Goal: Information Seeking & Learning: Check status

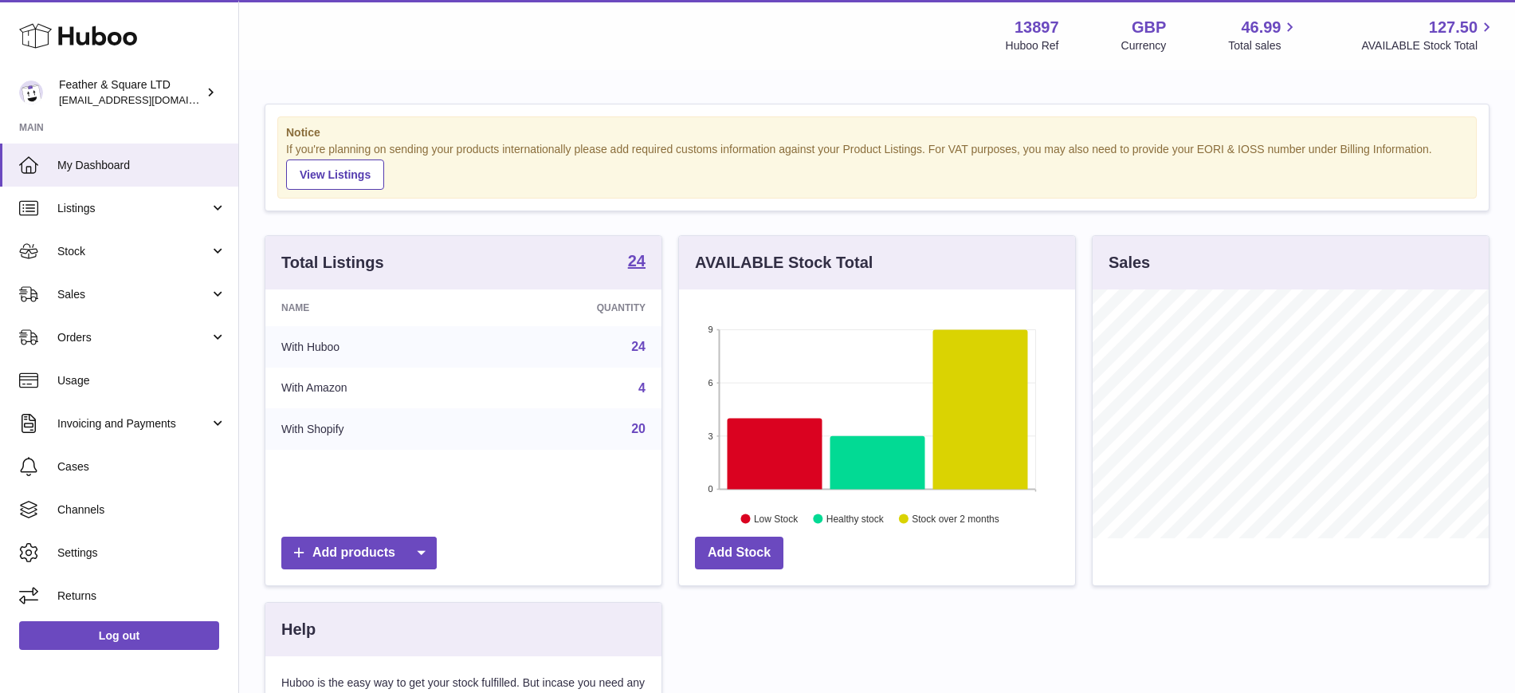
scroll to position [249, 396]
click at [111, 293] on span "Sales" at bounding box center [133, 294] width 152 height 15
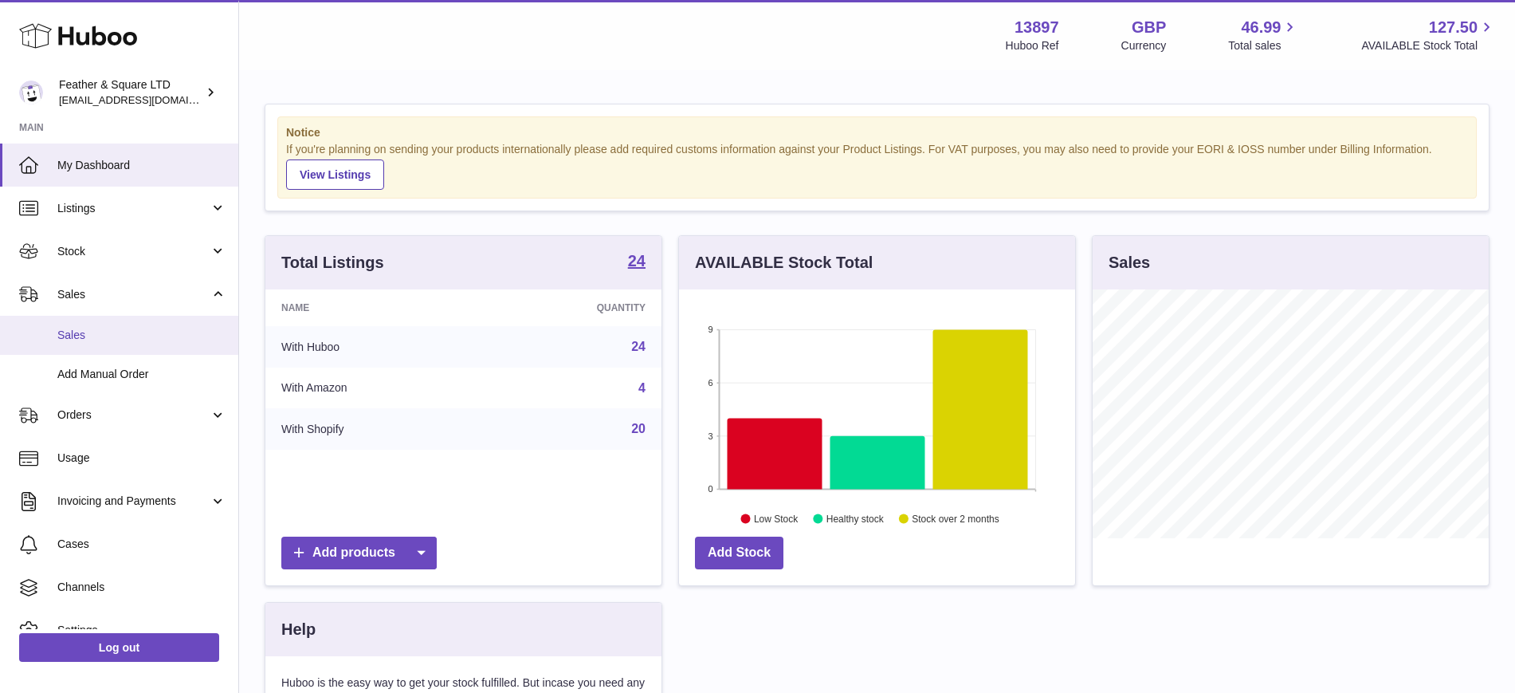
click at [120, 334] on span "Sales" at bounding box center [141, 335] width 169 height 15
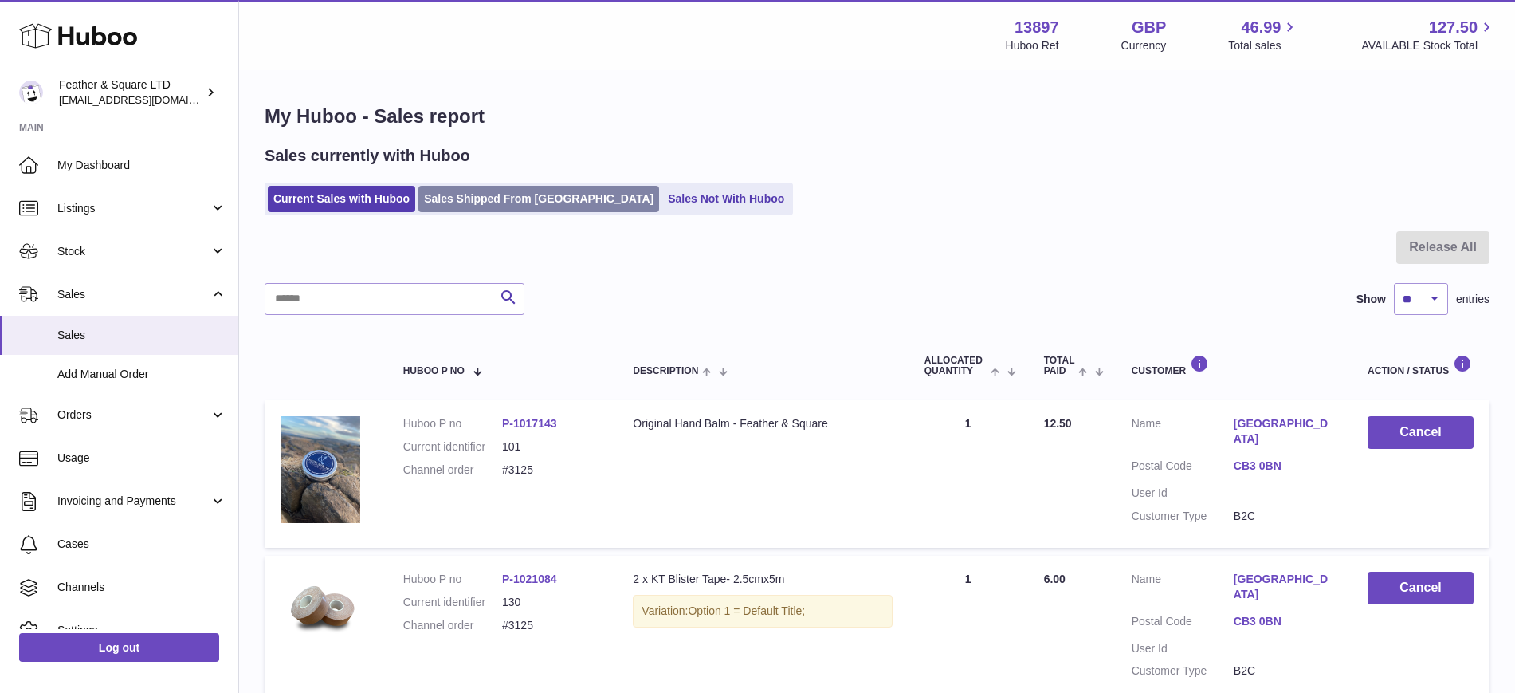
click at [501, 199] on link "Sales Shipped From Huboo" at bounding box center [539, 199] width 241 height 26
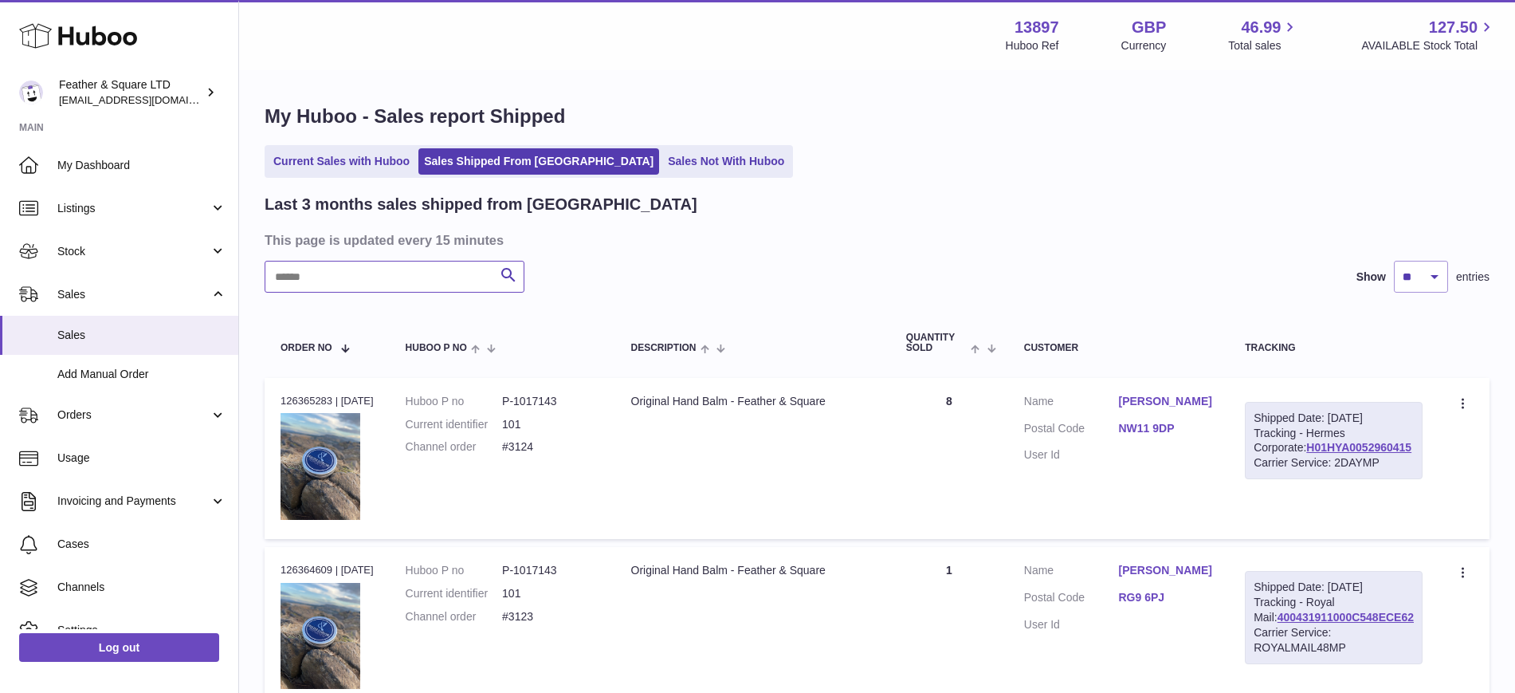
click at [400, 283] on input "text" at bounding box center [395, 277] width 260 height 32
type input "***"
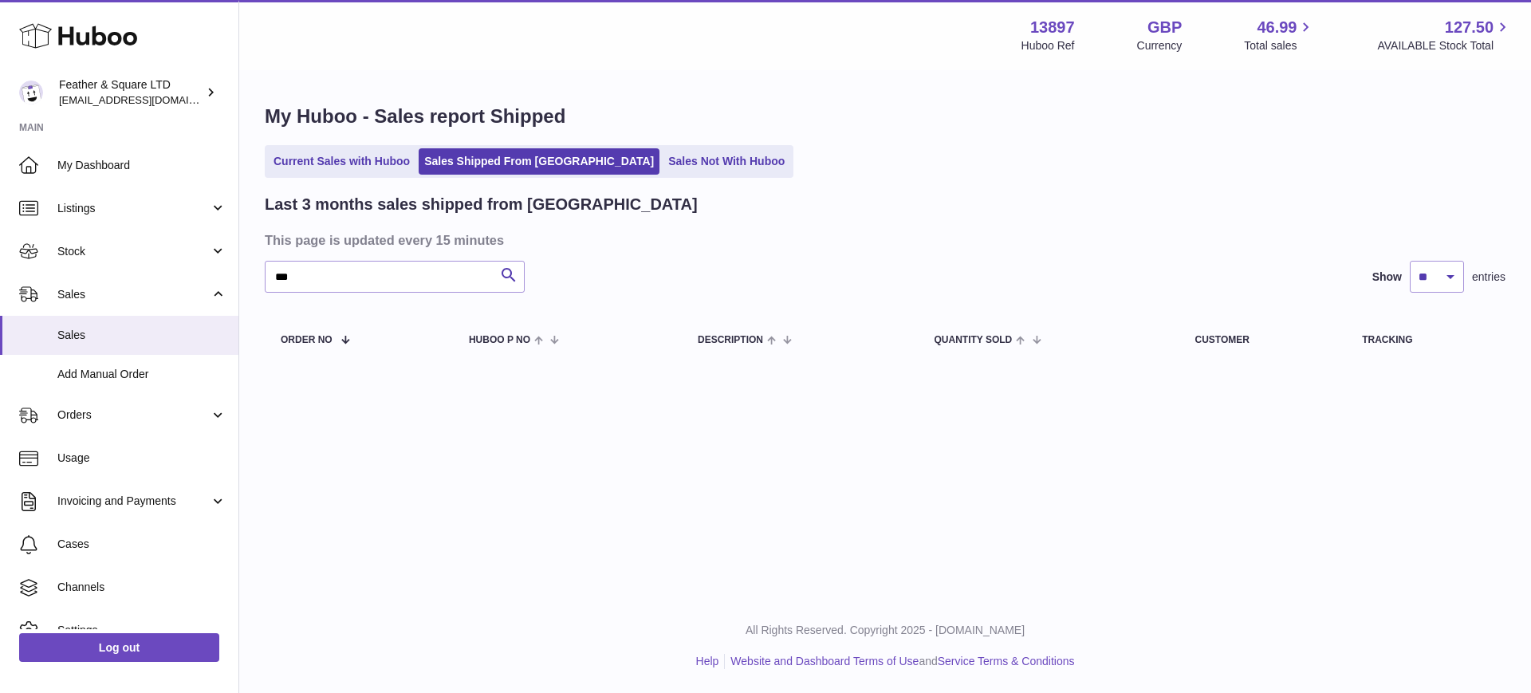
click at [331, 147] on ul "Current Sales with Huboo Sales Shipped From Huboo Sales Not With Huboo" at bounding box center [529, 161] width 529 height 33
click at [336, 154] on link "Current Sales with Huboo" at bounding box center [341, 161] width 147 height 26
